Goal: Navigation & Orientation: Find specific page/section

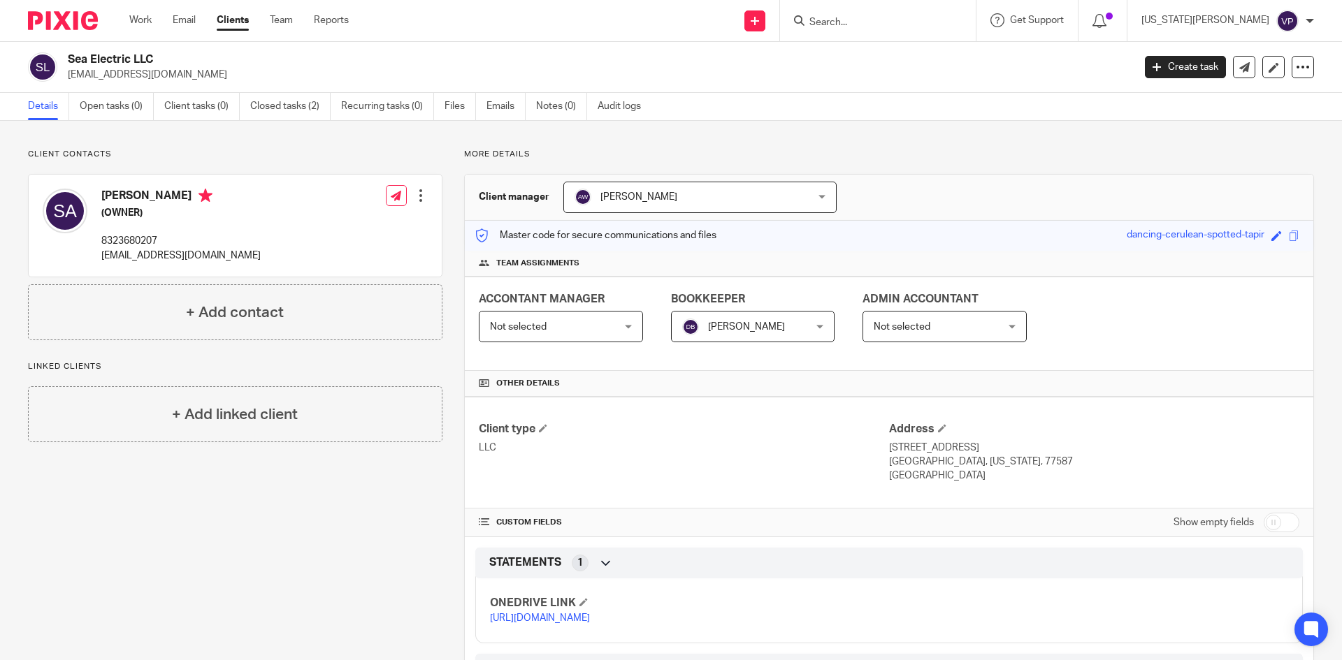
click at [239, 24] on link "Clients" at bounding box center [233, 20] width 32 height 14
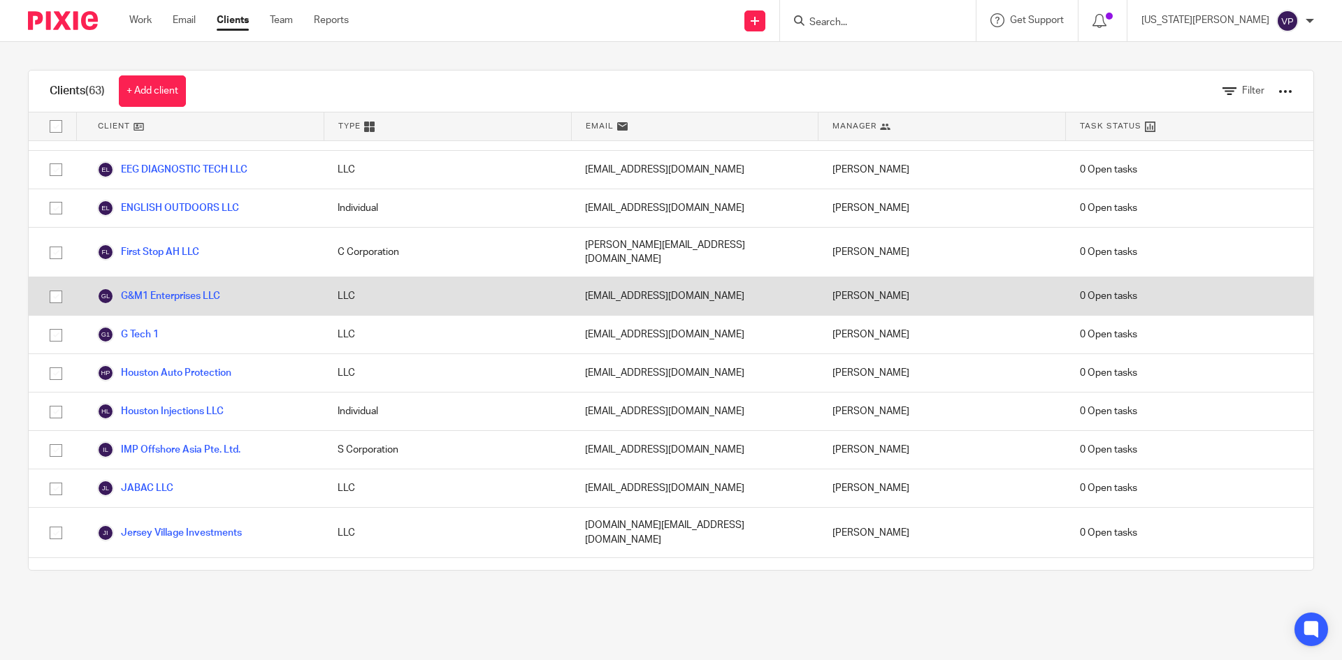
scroll to position [1048, 0]
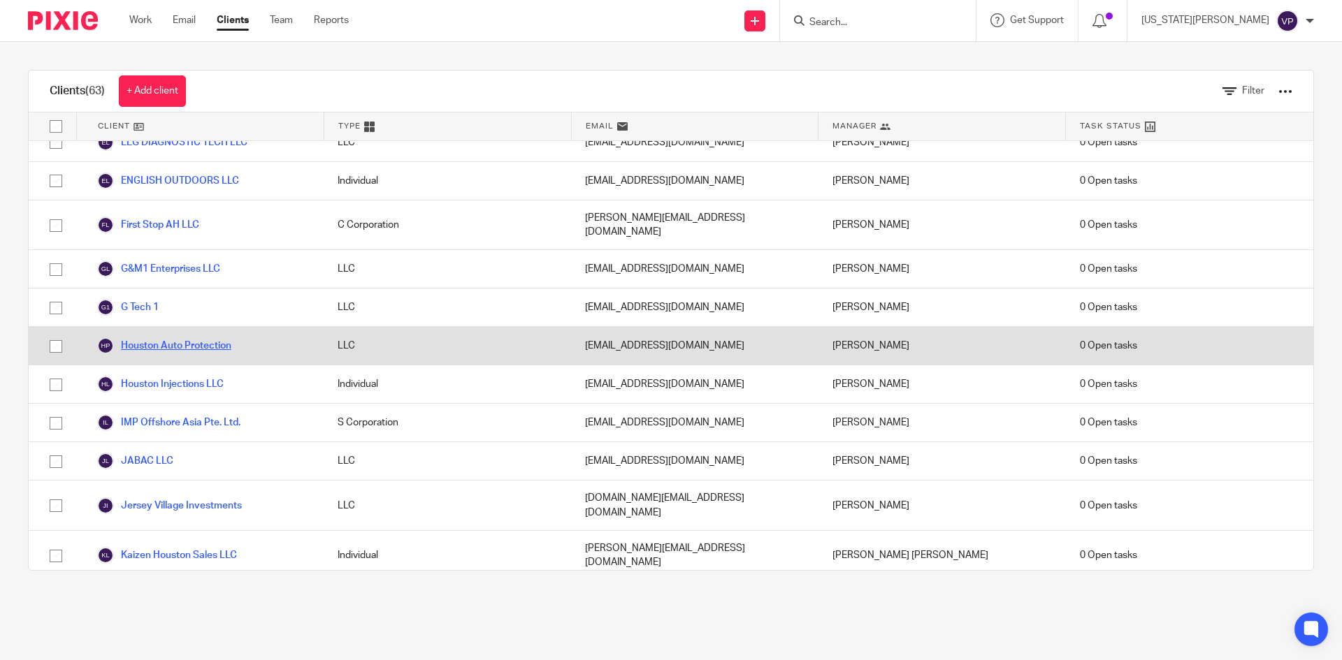
click at [183, 338] on link "Houston Auto Protection" at bounding box center [164, 346] width 134 height 17
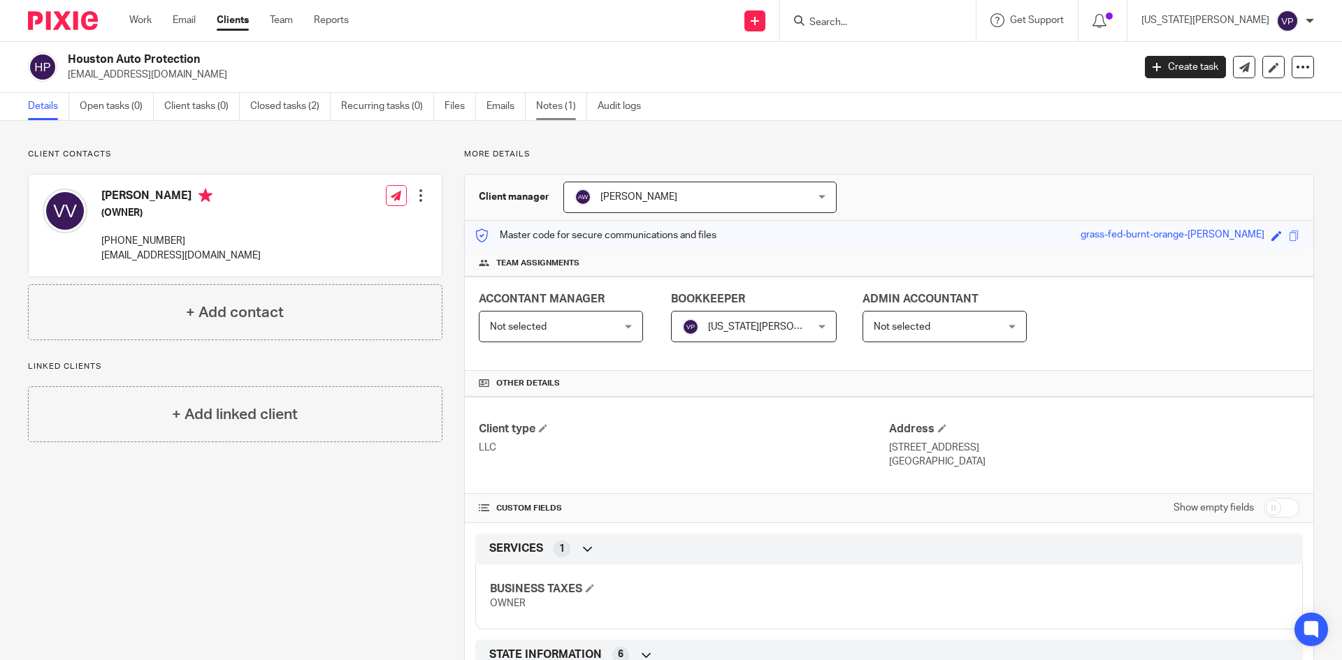
click at [550, 110] on link "Notes (1)" at bounding box center [561, 106] width 51 height 27
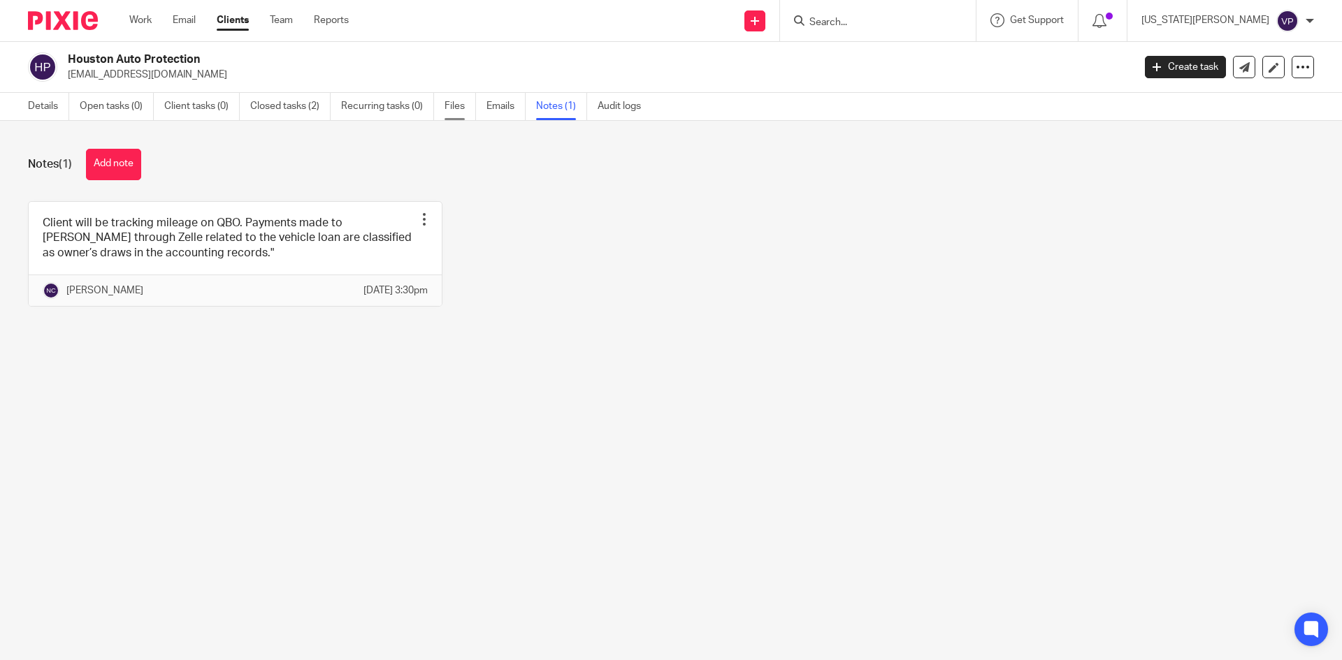
click at [454, 102] on link "Files" at bounding box center [459, 106] width 31 height 27
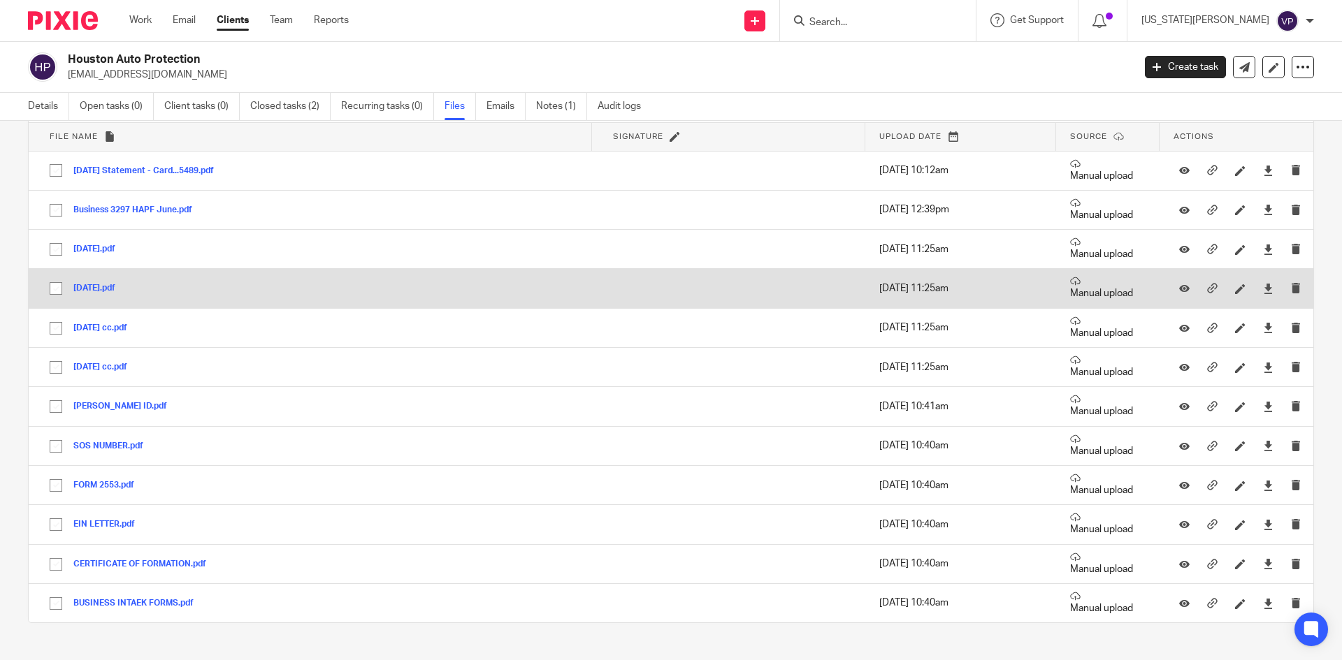
scroll to position [94, 0]
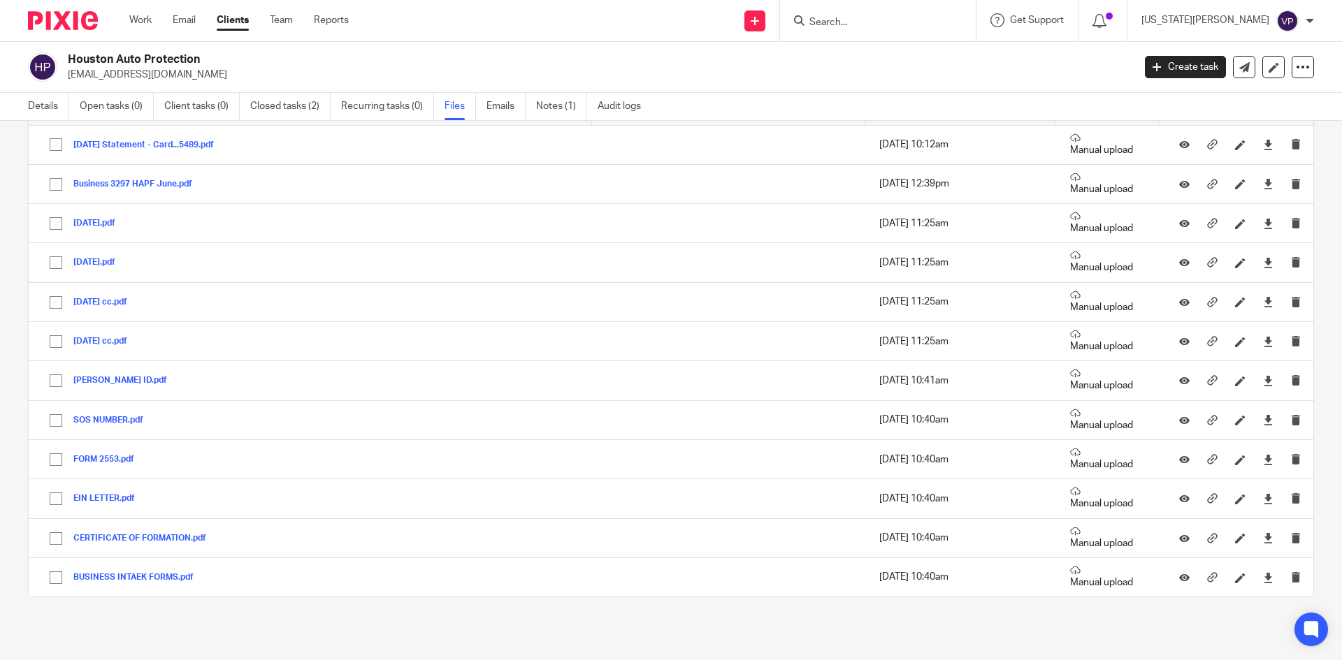
click at [244, 24] on link "Clients" at bounding box center [233, 20] width 32 height 14
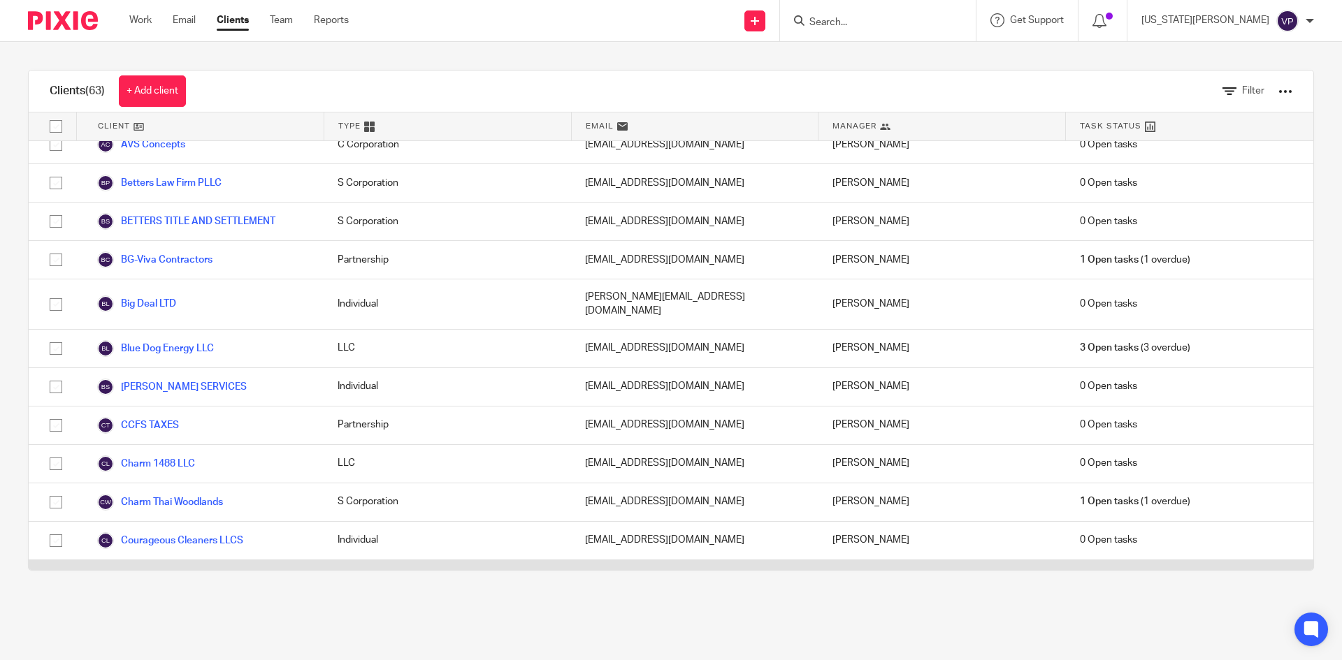
scroll to position [629, 0]
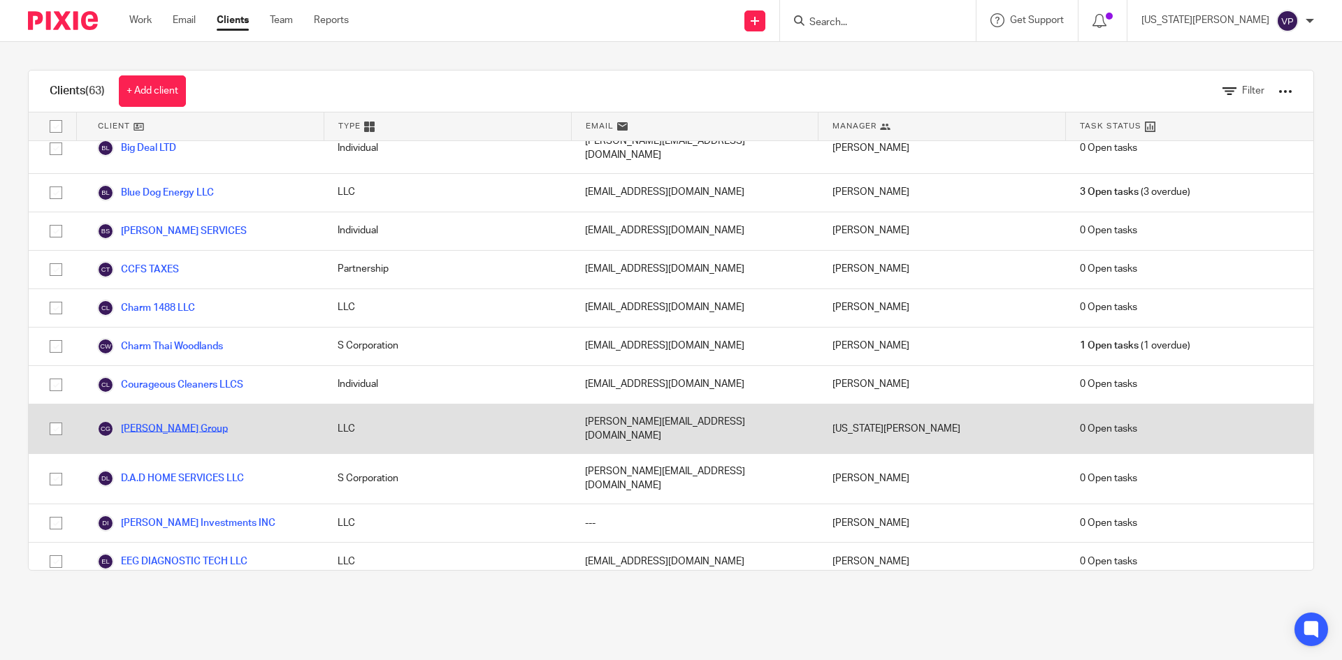
click at [151, 421] on link "Cyndi Lawrence Group" at bounding box center [162, 429] width 131 height 17
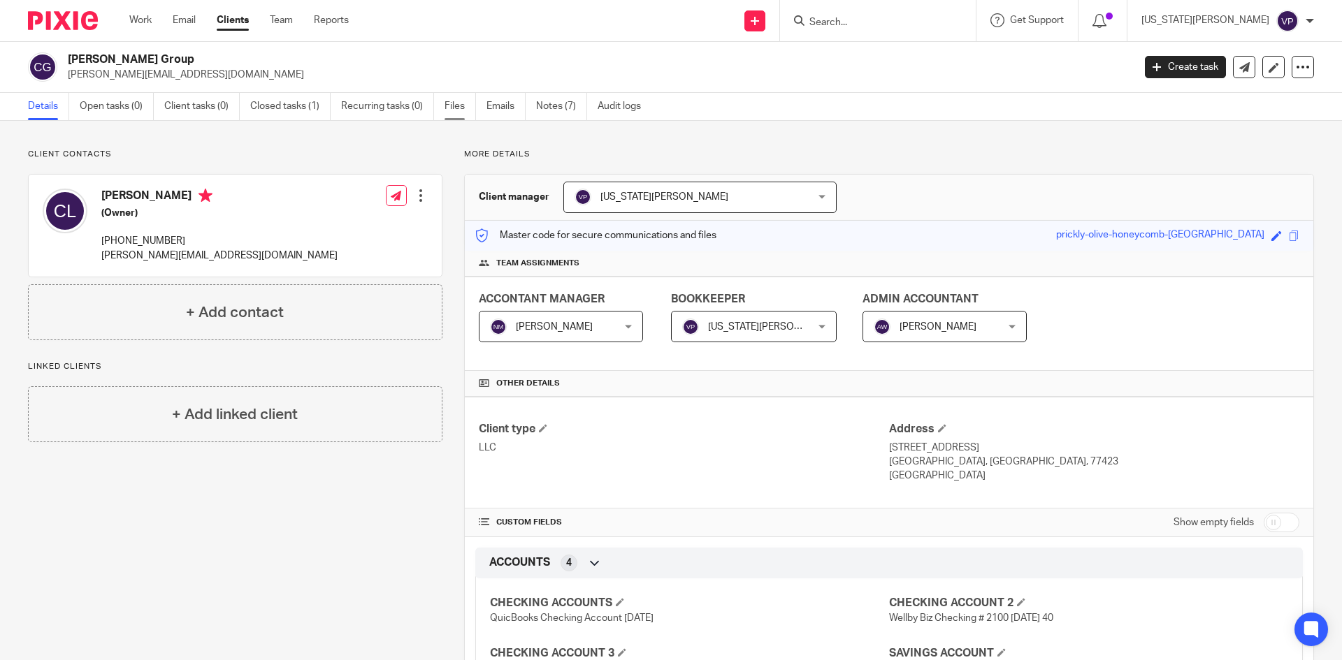
click at [451, 99] on link "Files" at bounding box center [459, 106] width 31 height 27
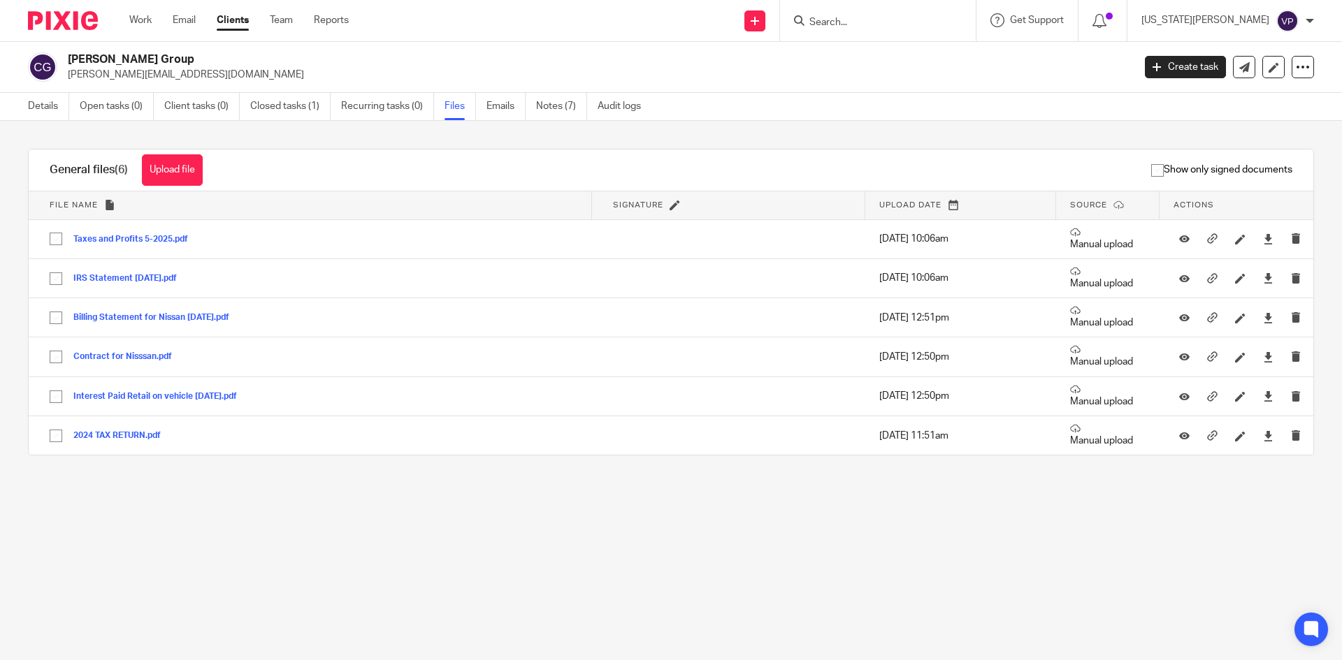
click at [242, 13] on div "Work Email Clients Team Reports Work Email Clients Team Reports Settings" at bounding box center [242, 20] width 254 height 41
click at [234, 27] on link "Clients" at bounding box center [233, 20] width 32 height 14
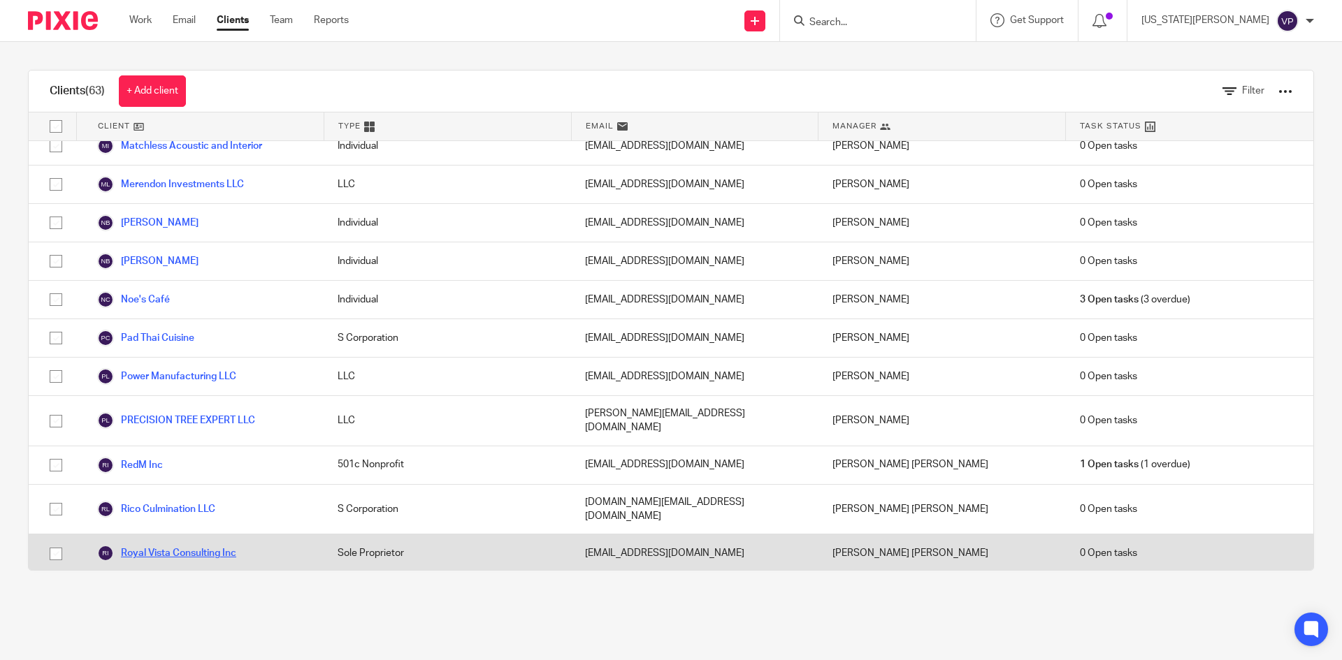
scroll to position [1817, 0]
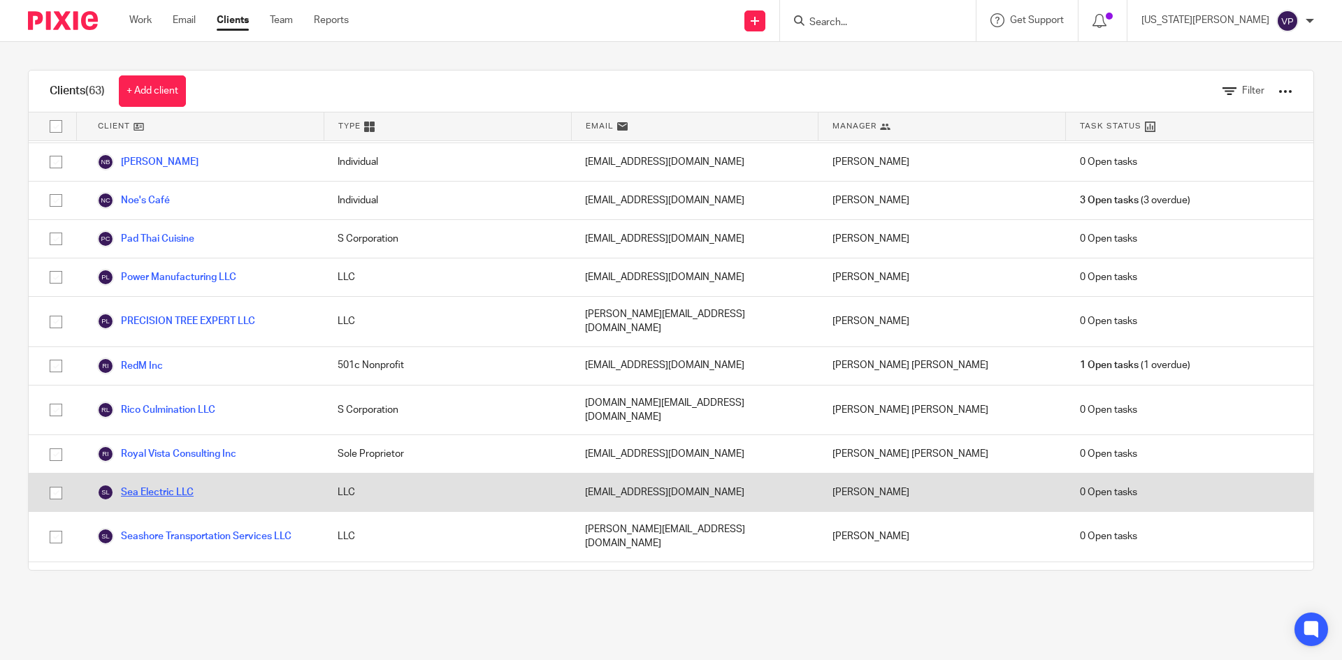
click at [188, 484] on link "Sea Electric LLC" at bounding box center [145, 492] width 96 height 17
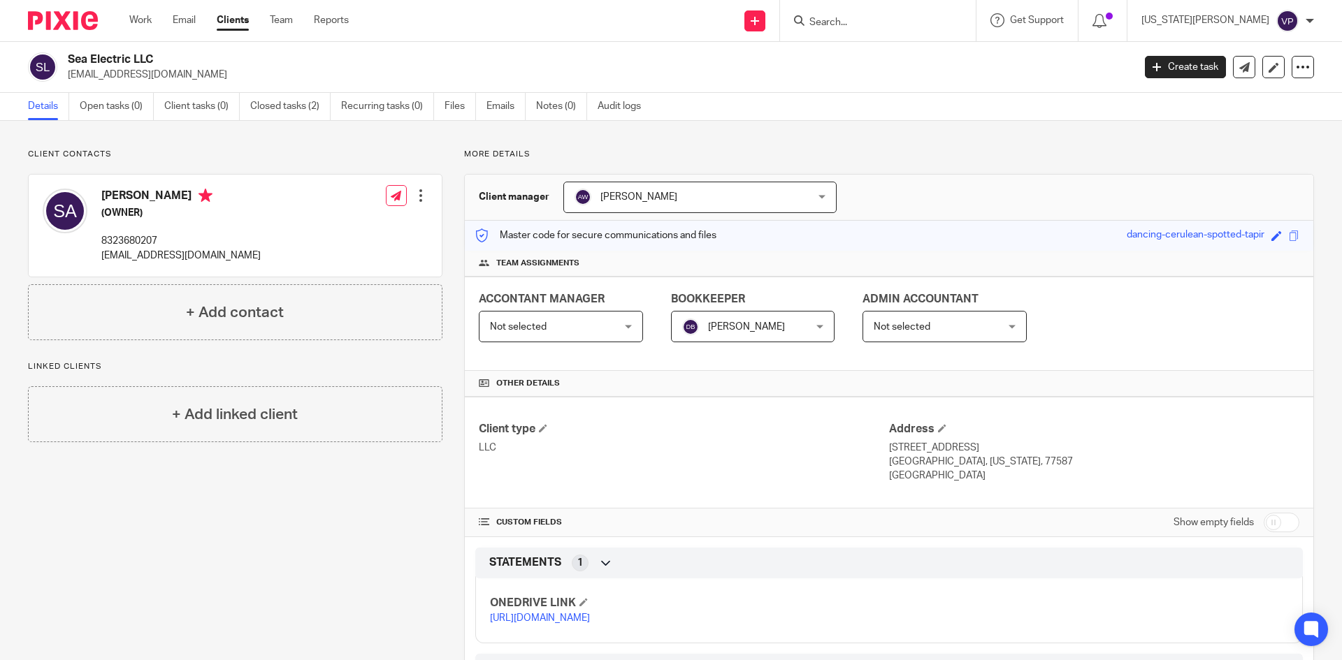
click at [586, 623] on link "[URL][DOMAIN_NAME]" at bounding box center [540, 619] width 100 height 10
